Goal: Task Accomplishment & Management: Use online tool/utility

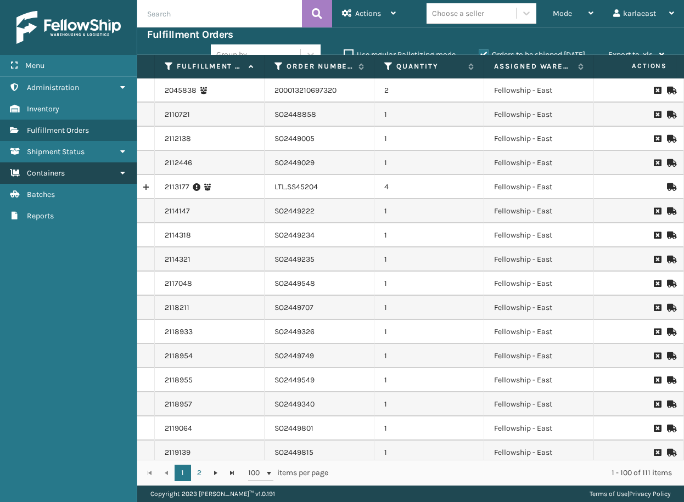
click at [75, 173] on link "Containers" at bounding box center [68, 172] width 137 height 21
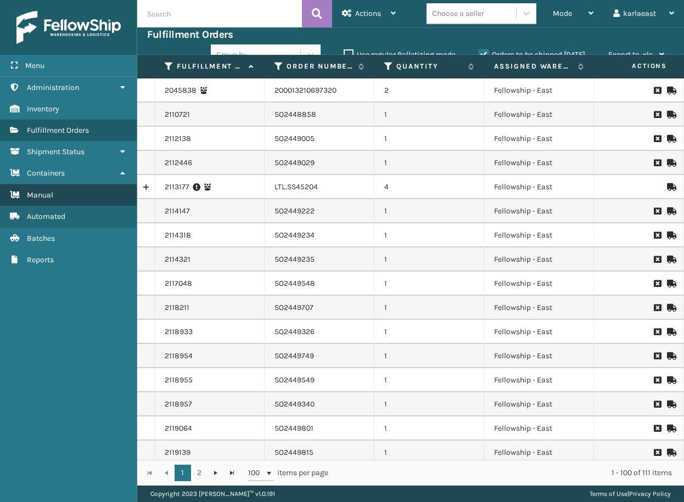
click at [67, 192] on link "Manual" at bounding box center [68, 194] width 137 height 21
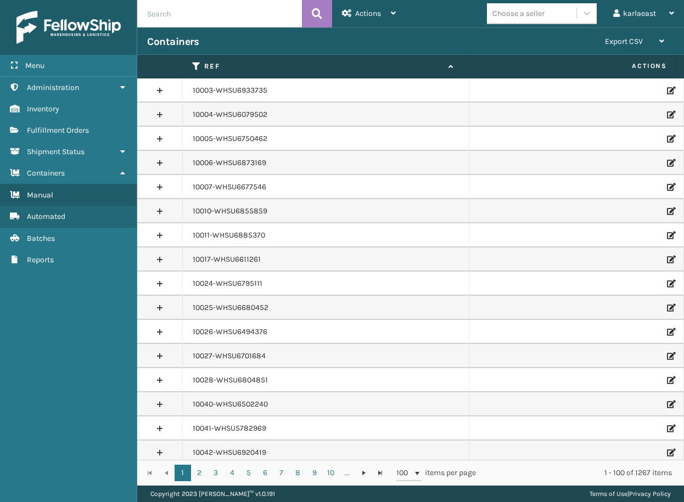
click at [185, 19] on input "text" at bounding box center [219, 13] width 165 height 27
paste input "PO50938"
type input "PO50938"
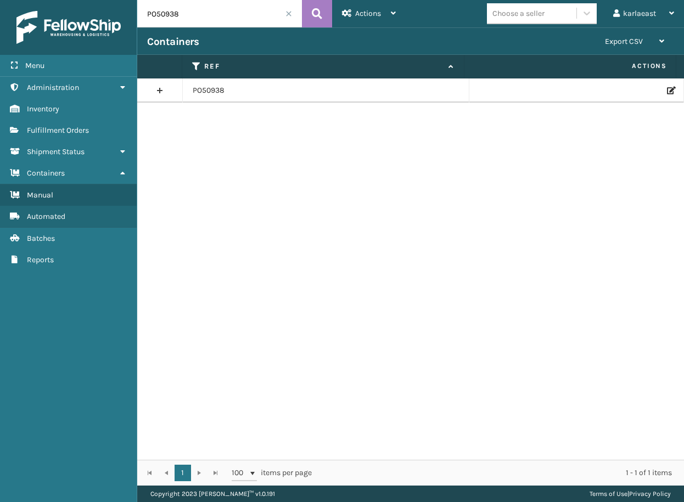
click at [164, 89] on link at bounding box center [159, 91] width 45 height 18
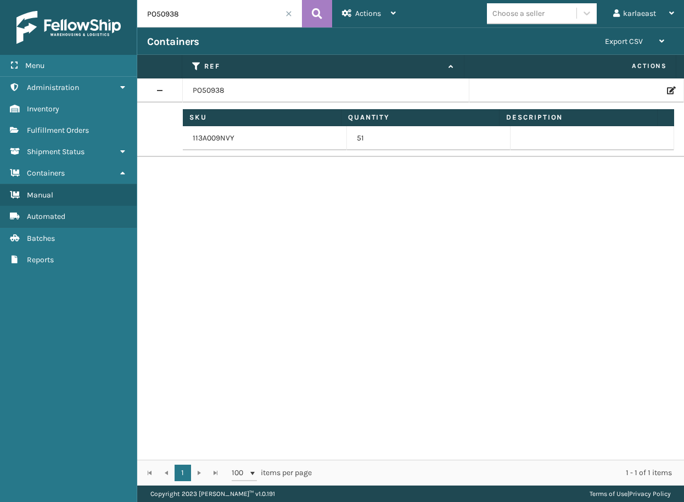
click at [157, 89] on link at bounding box center [159, 91] width 45 height 18
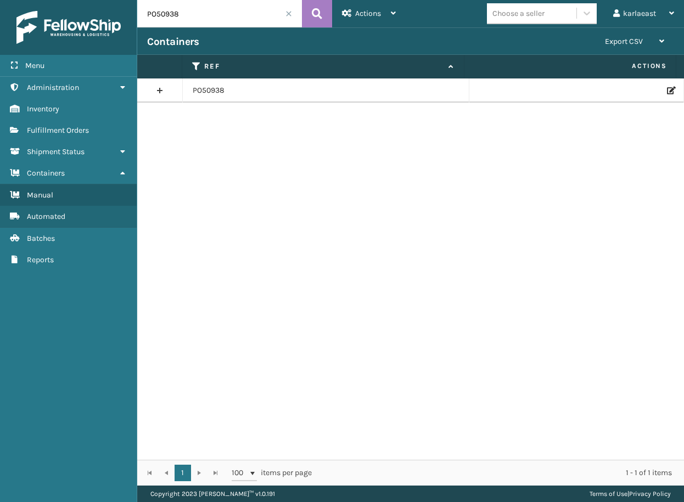
click at [667, 94] on icon at bounding box center [670, 91] width 7 height 8
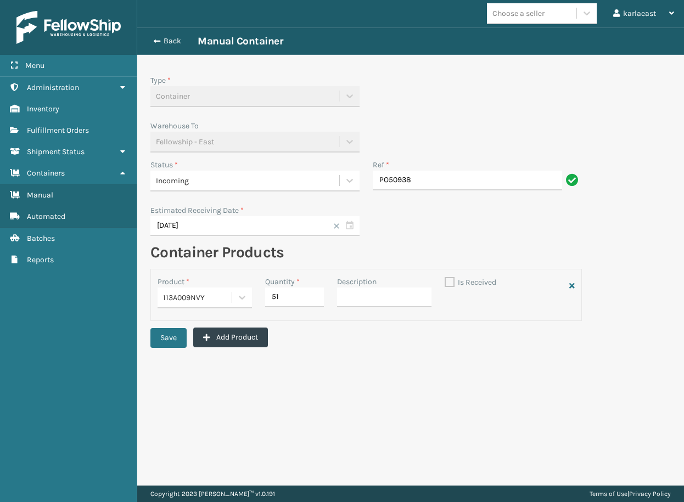
click at [194, 179] on div "Incoming" at bounding box center [245, 181] width 178 height 12
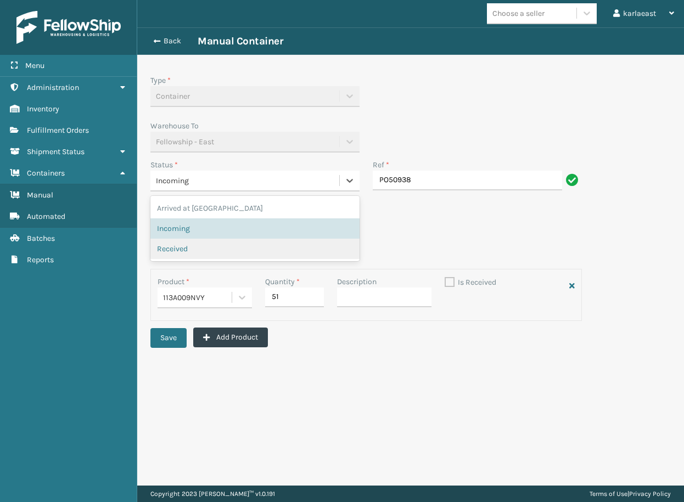
click at [185, 241] on div "Received" at bounding box center [254, 249] width 209 height 20
checkbox input "true"
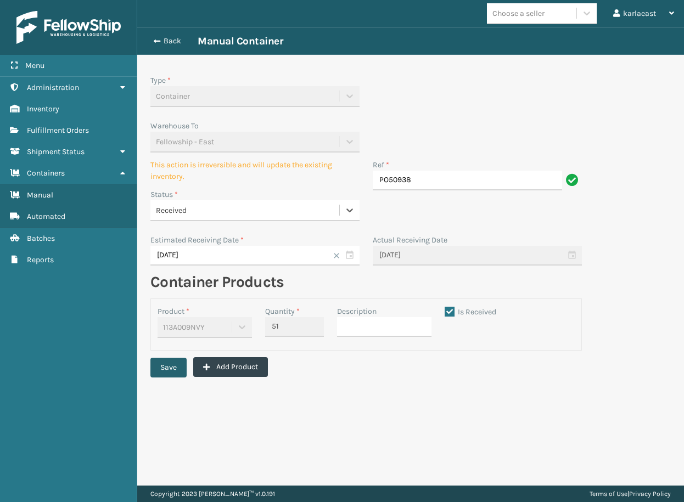
click at [165, 365] on button "Save" at bounding box center [168, 368] width 36 height 20
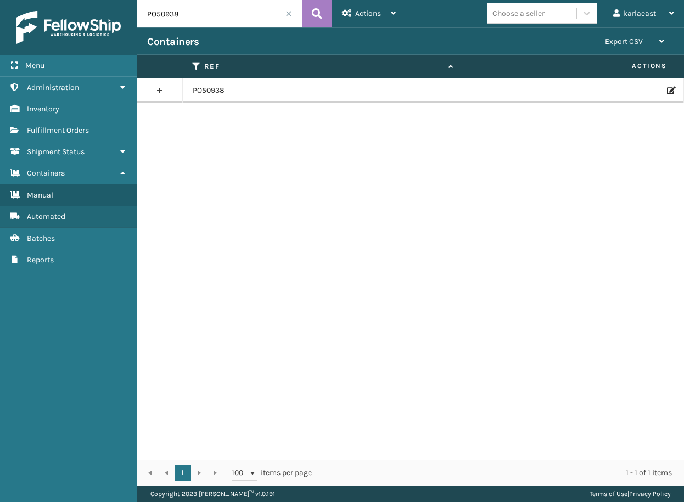
click at [168, 12] on input "PO50938" at bounding box center [219, 13] width 165 height 27
paste input "873"
click at [171, 13] on input "PO50873" at bounding box center [219, 13] width 165 height 27
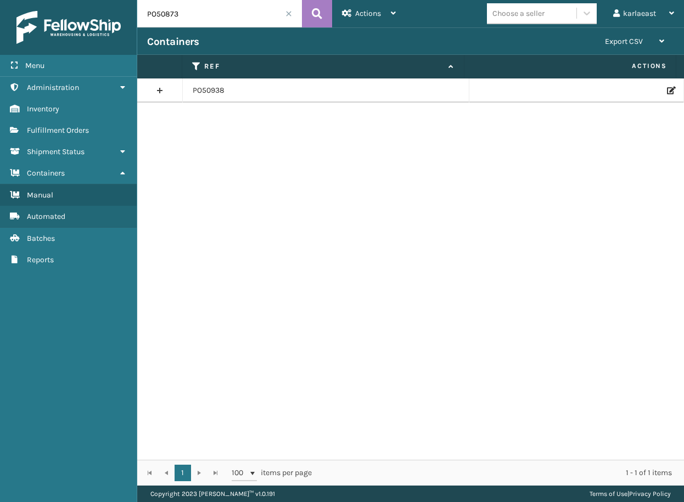
type input "PO50873"
click at [669, 89] on td at bounding box center [576, 90] width 215 height 24
click at [667, 89] on icon at bounding box center [670, 91] width 7 height 8
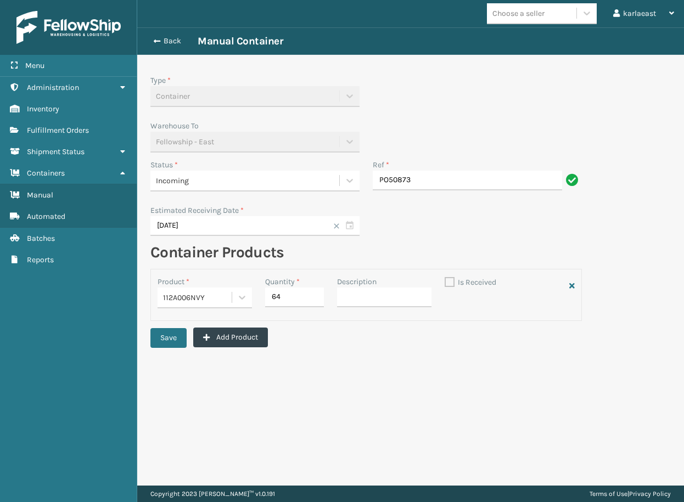
click at [216, 184] on div "Incoming" at bounding box center [245, 181] width 178 height 12
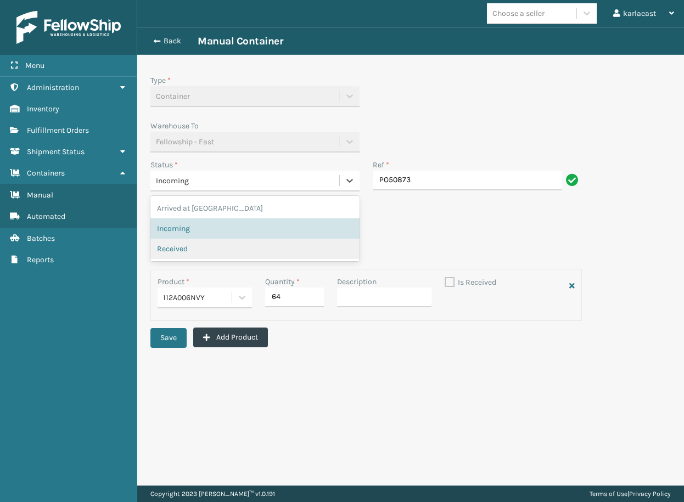
click at [187, 246] on span "Received" at bounding box center [172, 249] width 31 height 12
checkbox input "true"
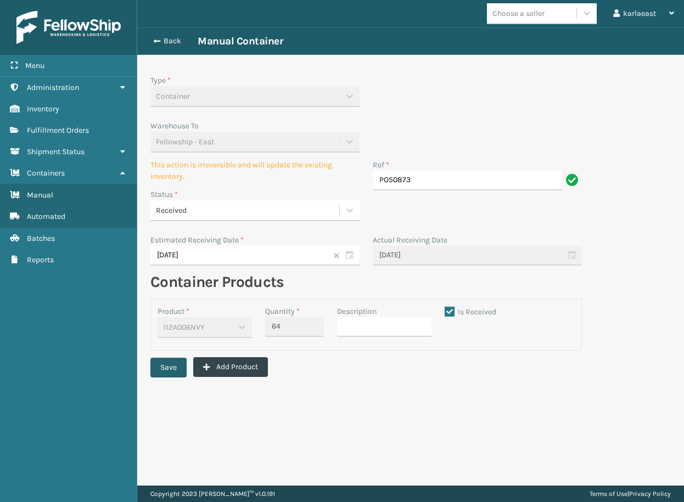
click at [170, 372] on button "Save" at bounding box center [168, 368] width 36 height 20
